Goal: Download file/media

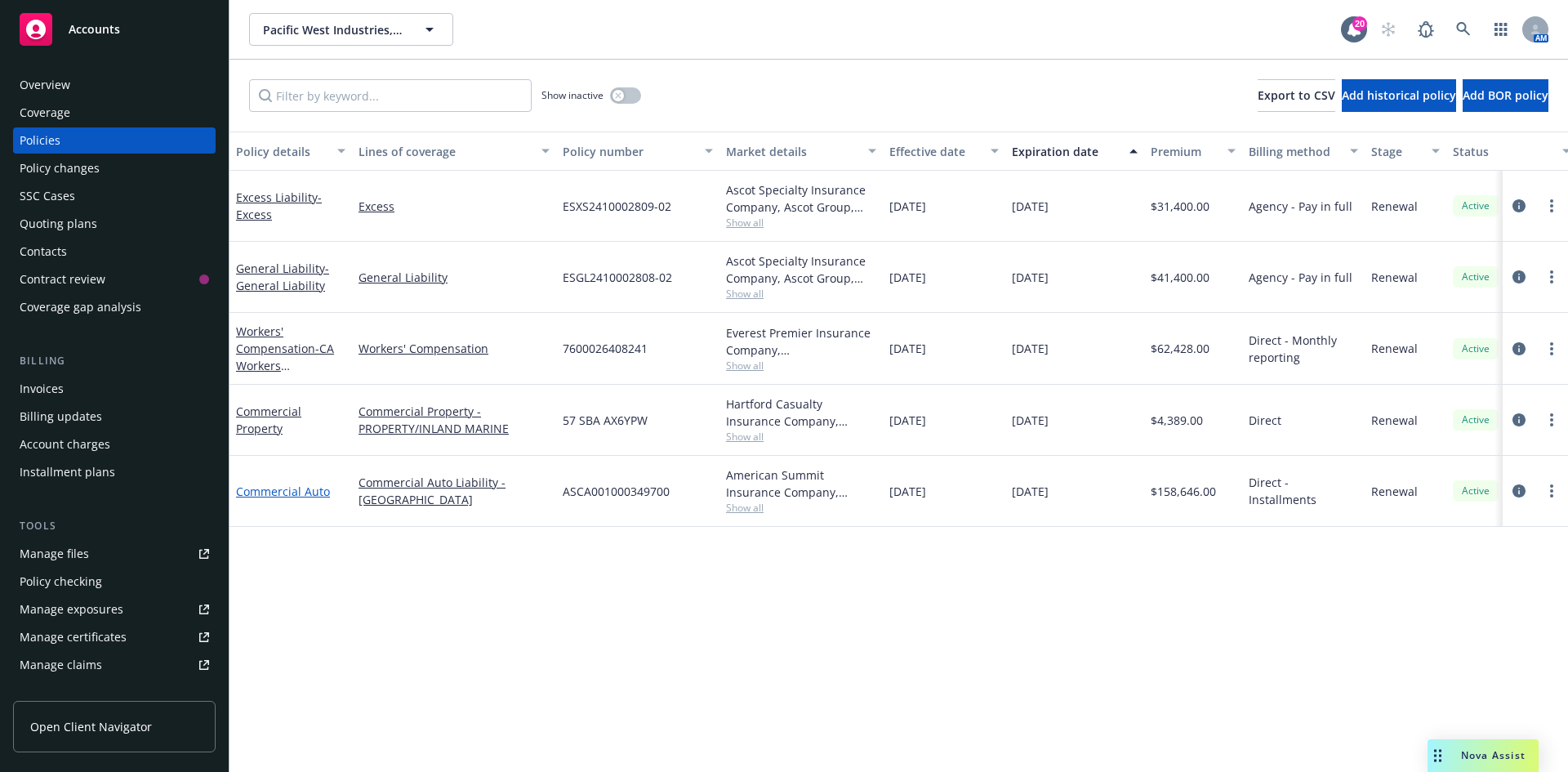
click at [315, 495] on link "Commercial Auto" at bounding box center [283, 491] width 94 height 15
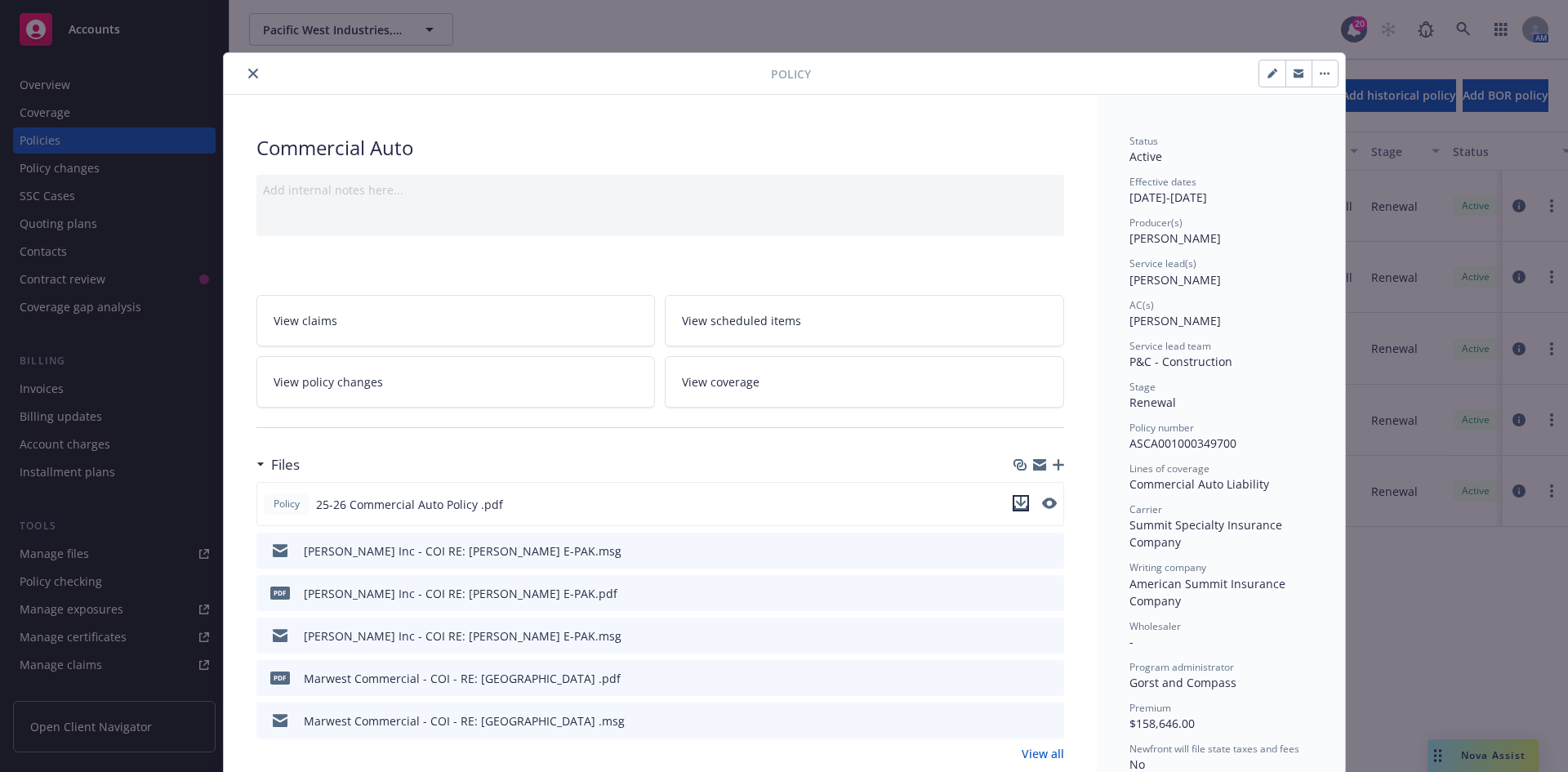
click at [1015, 498] on icon "download file" at bounding box center [1021, 502] width 13 height 13
